Goal: Go to known website

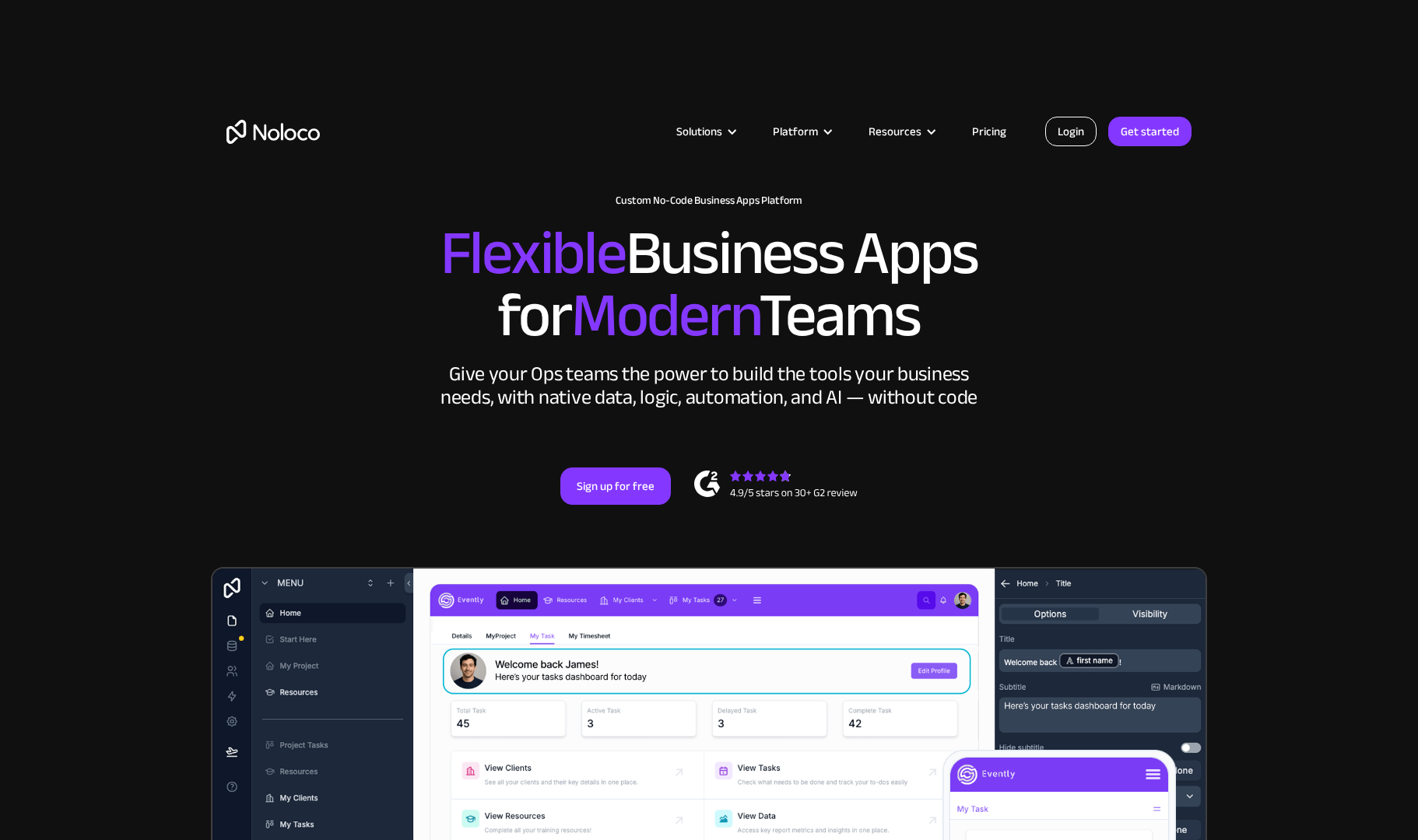
click at [1076, 126] on link "Login" at bounding box center [1071, 131] width 51 height 30
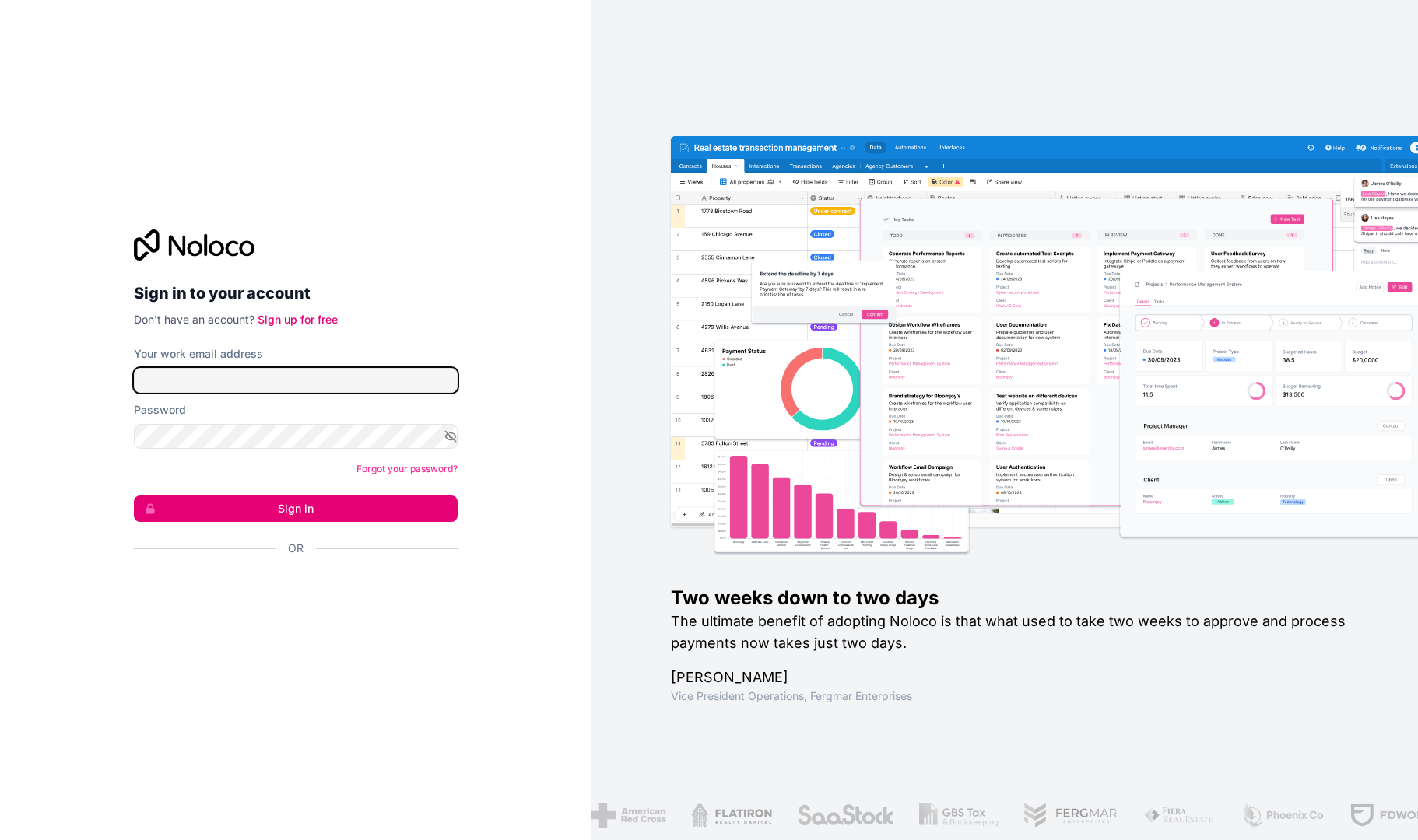
type input "[PERSON_NAME][EMAIL_ADDRESS][DOMAIN_NAME]"
click at [364, 509] on button "Sign in" at bounding box center [295, 509] width 324 height 26
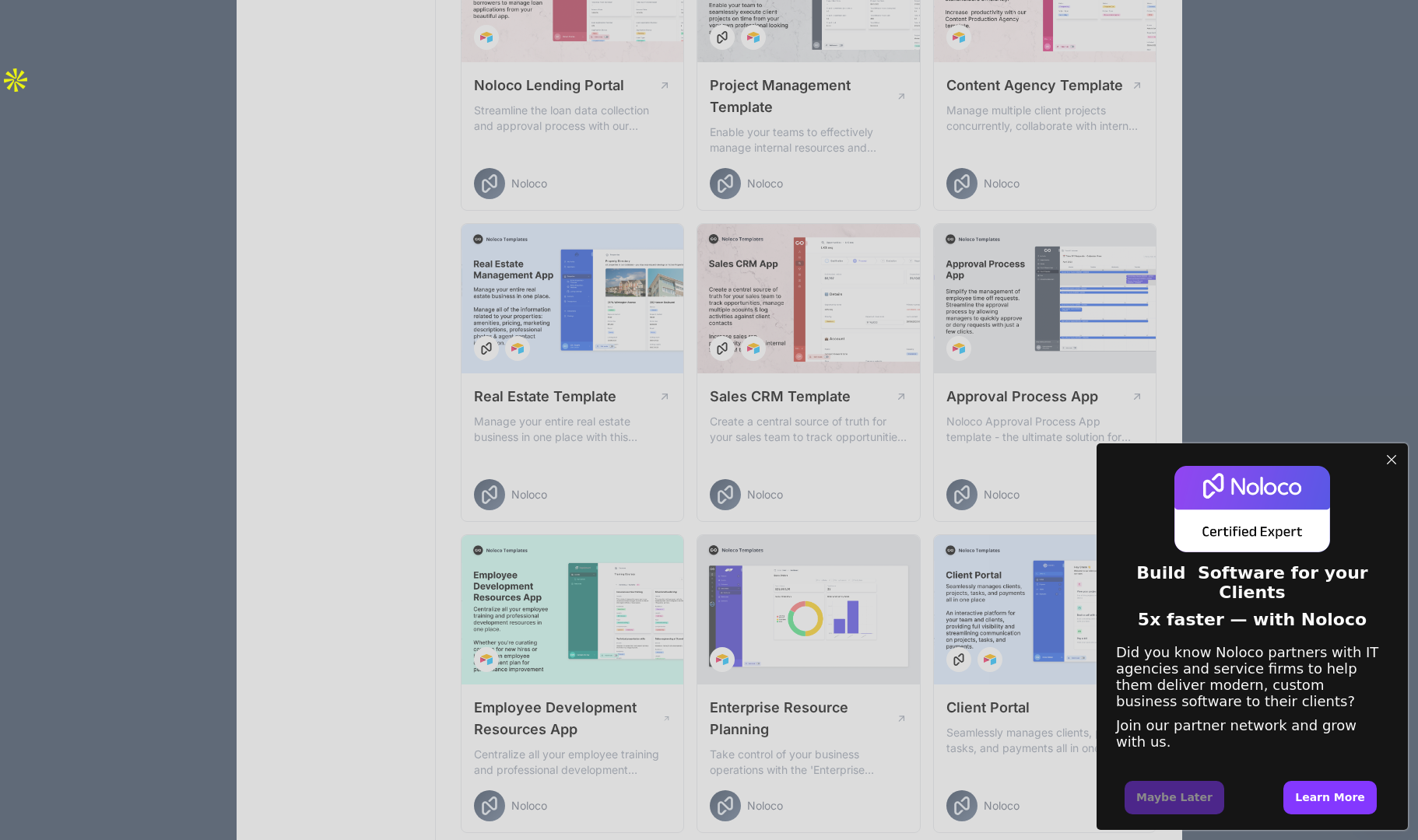
click at [838, 294] on div "Build Software for your Clients 5x faster — with Noloco Did you know Noloco par…" at bounding box center [709, 420] width 1418 height 840
click at [1392, 452] on div at bounding box center [1391, 459] width 20 height 20
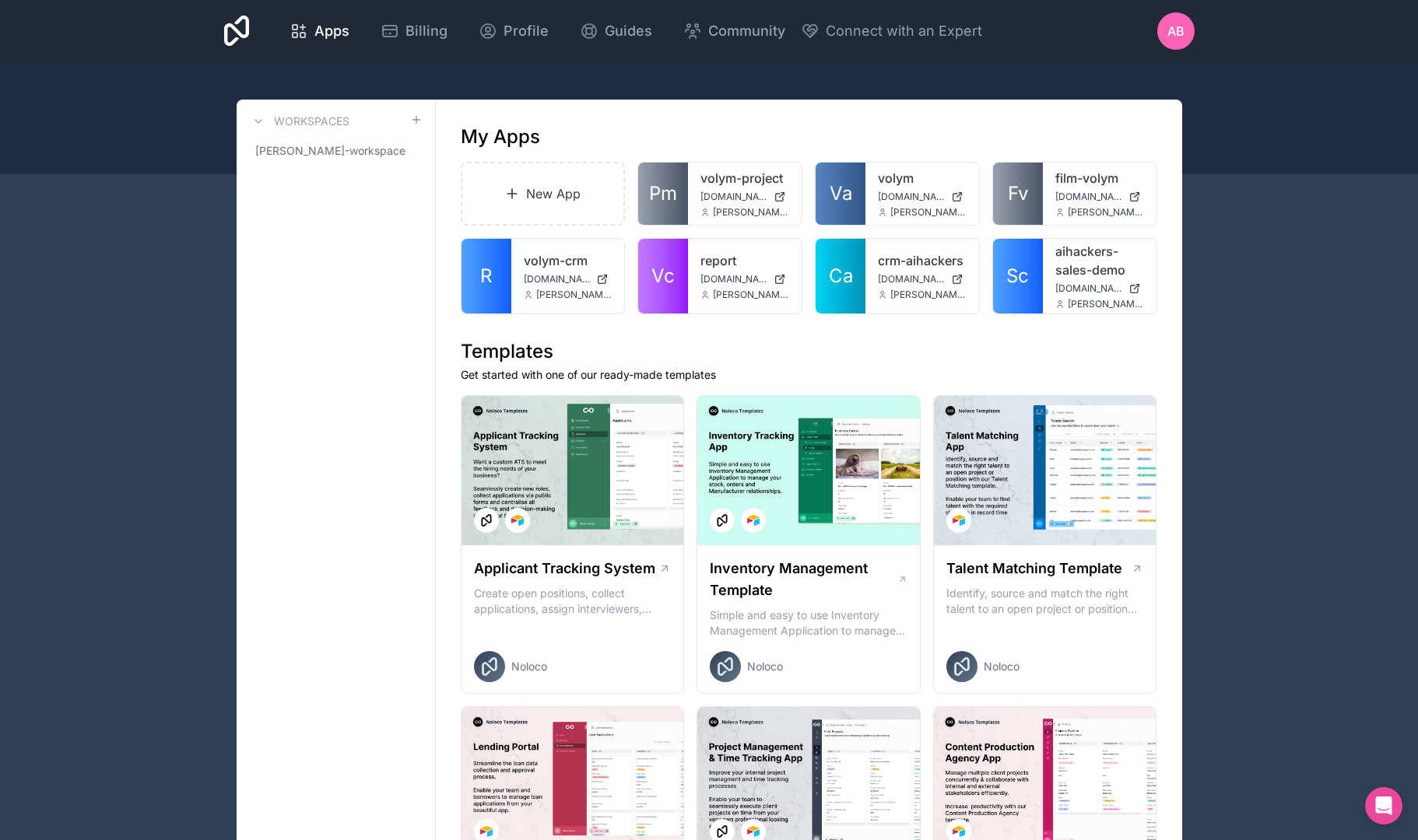
click at [555, 271] on div "volym-crm [DOMAIN_NAME] [EMAIL_ADDRESS][DOMAIN_NAME]" at bounding box center [568, 276] width 114 height 75
click at [504, 286] on link "R" at bounding box center [486, 276] width 49 height 75
